Goal: Task Accomplishment & Management: Manage account settings

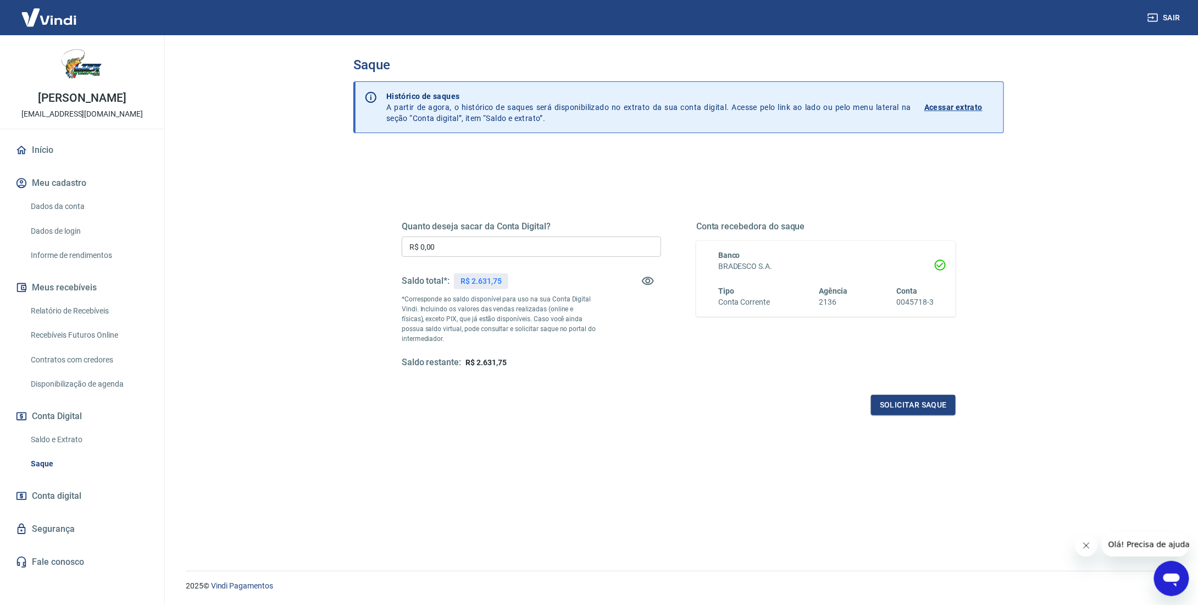
click at [465, 252] on input "R$ 0,00" at bounding box center [531, 246] width 259 height 20
type input "R$ 2.631,75"
click at [904, 406] on button "Solicitar saque" at bounding box center [913, 405] width 85 height 20
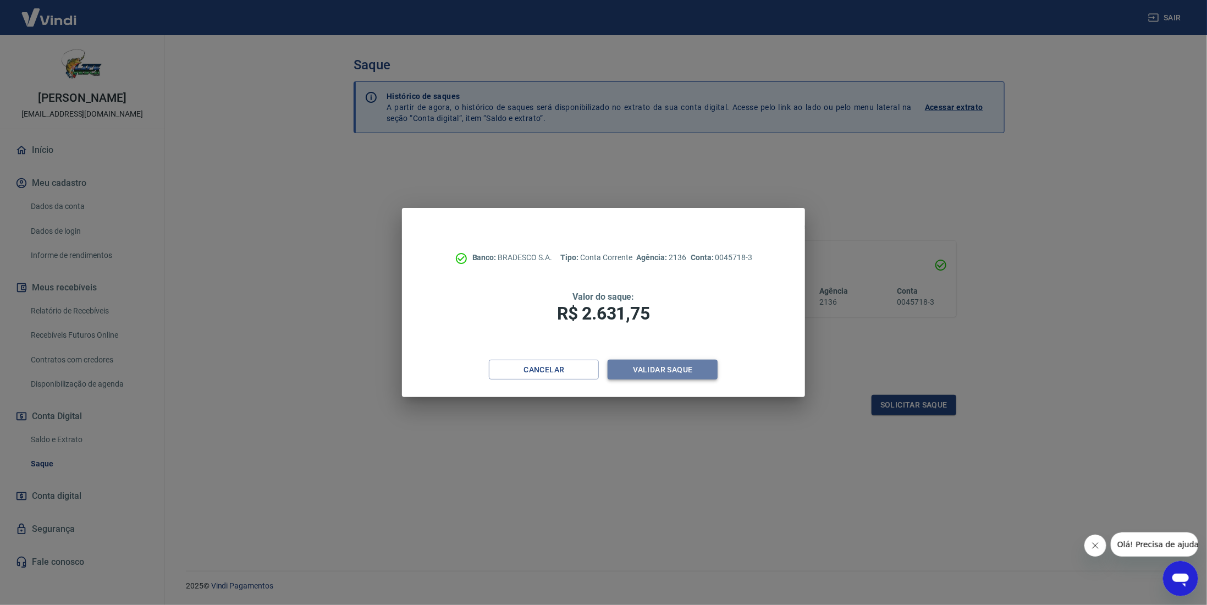
click at [666, 368] on button "Validar saque" at bounding box center [662, 370] width 110 height 20
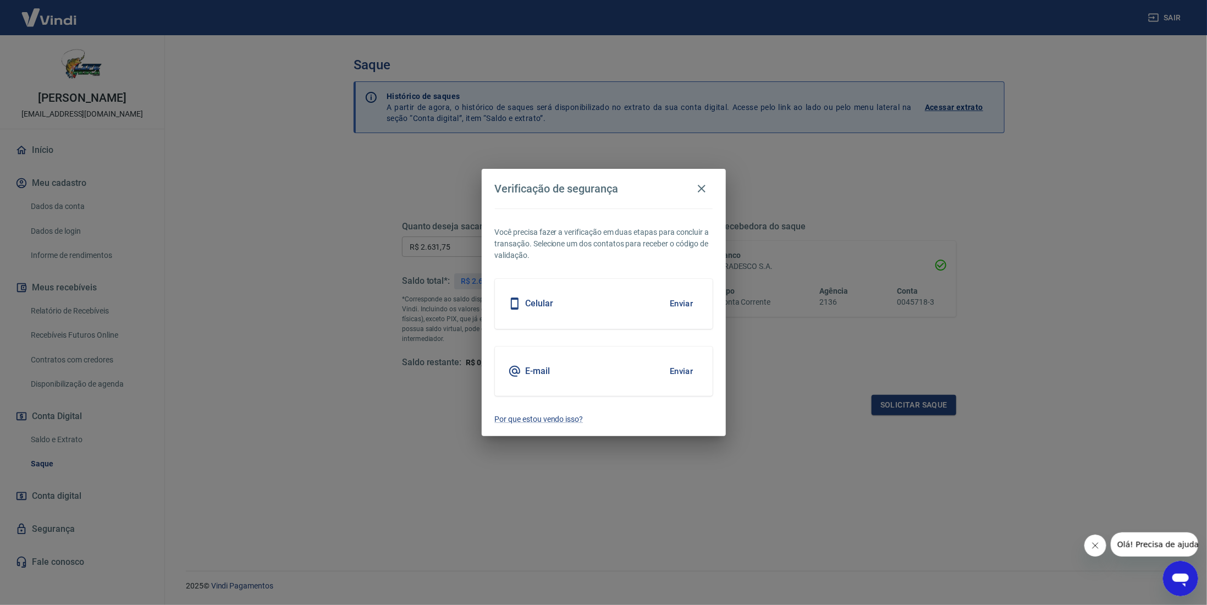
click at [595, 312] on div "Celular Enviar" at bounding box center [604, 303] width 218 height 49
click at [672, 303] on button "Enviar" at bounding box center [681, 303] width 36 height 23
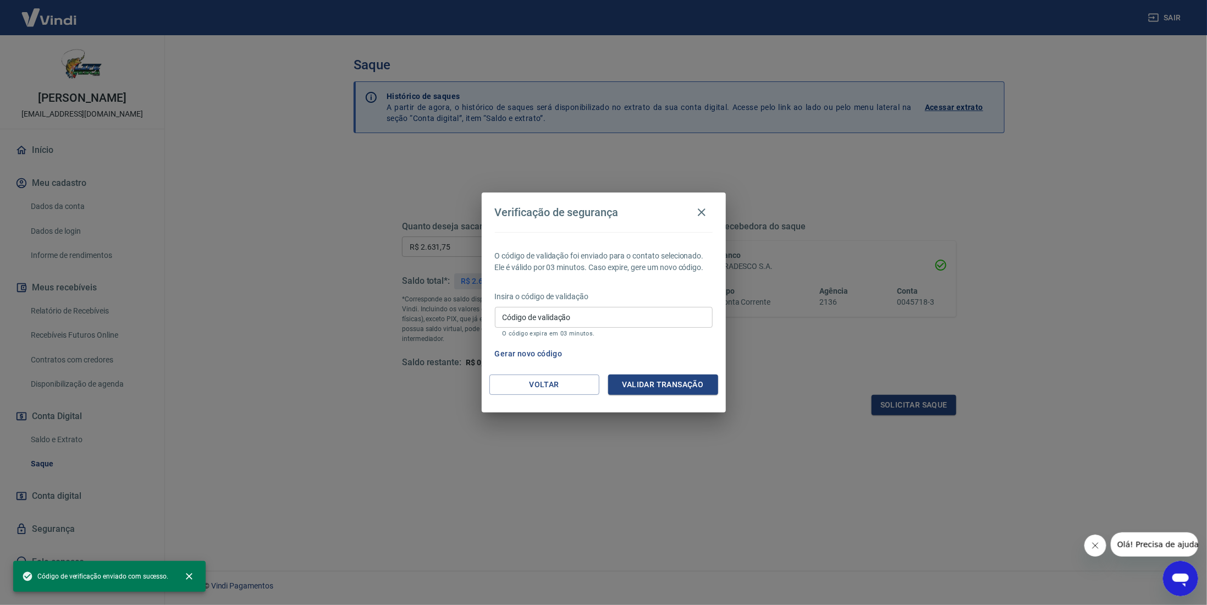
click at [559, 317] on input "Código de validação" at bounding box center [604, 317] width 218 height 20
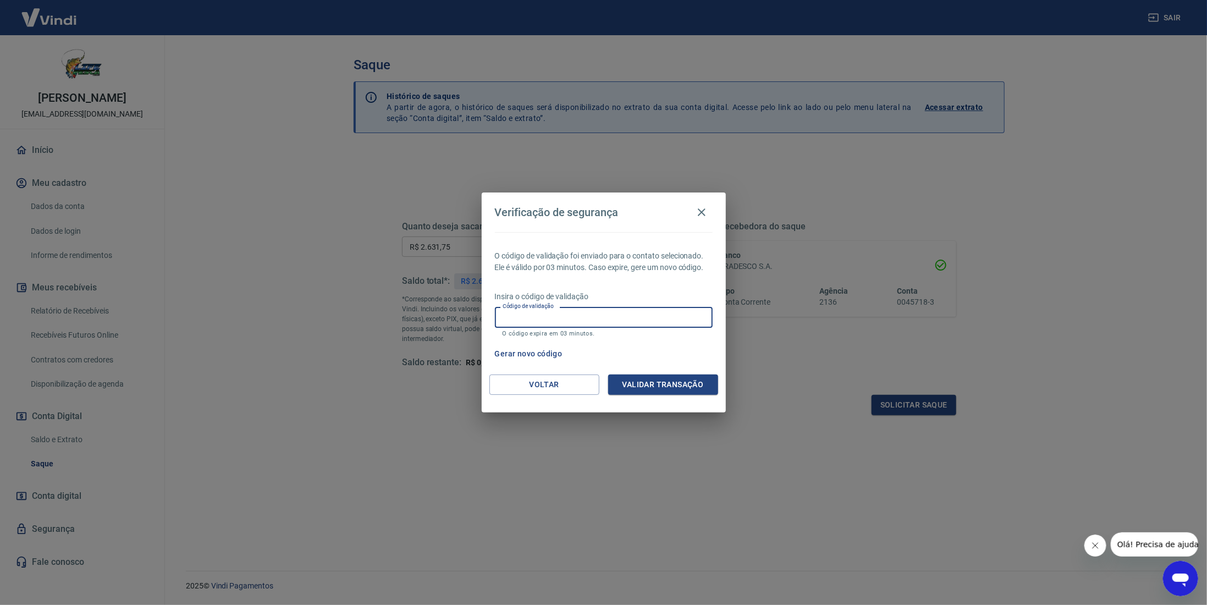
click at [530, 311] on input "Código de validação" at bounding box center [604, 317] width 218 height 20
type input "768639"
click at [684, 390] on button "Validar transação" at bounding box center [663, 384] width 110 height 20
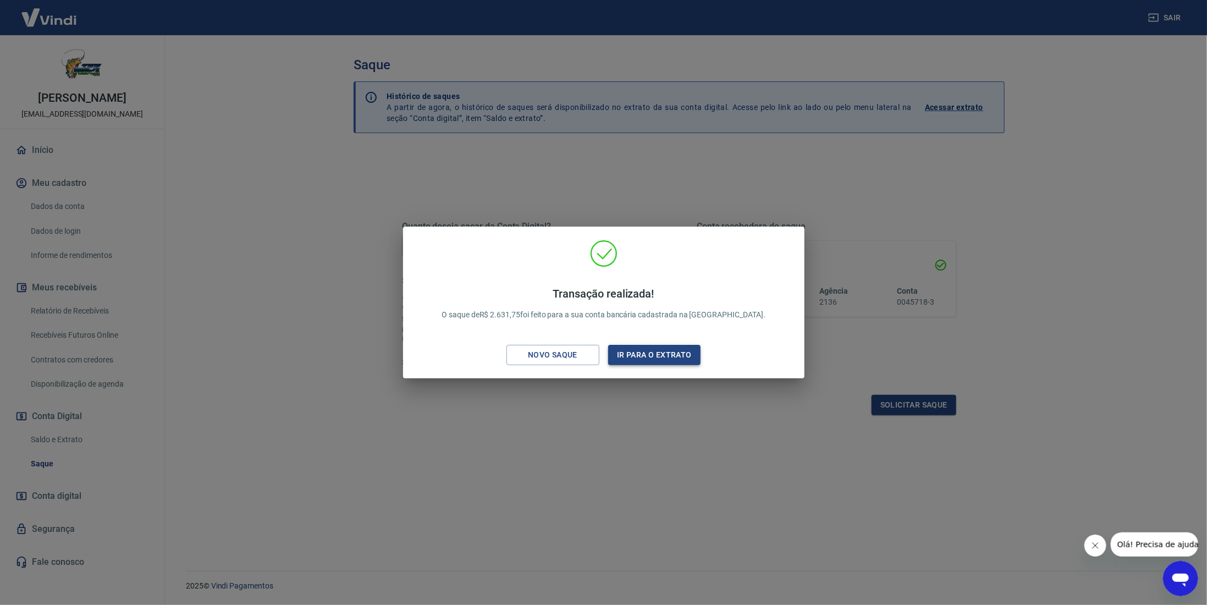
click at [664, 357] on button "Ir para o extrato" at bounding box center [654, 355] width 93 height 20
